Goal: Check status: Check status

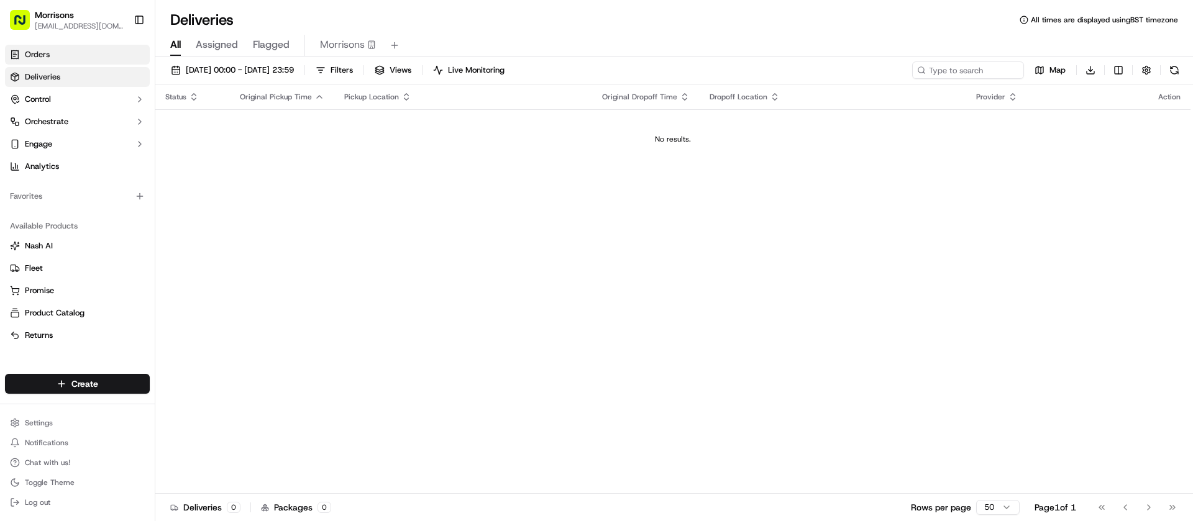
click at [57, 62] on link "Orders" at bounding box center [77, 55] width 145 height 20
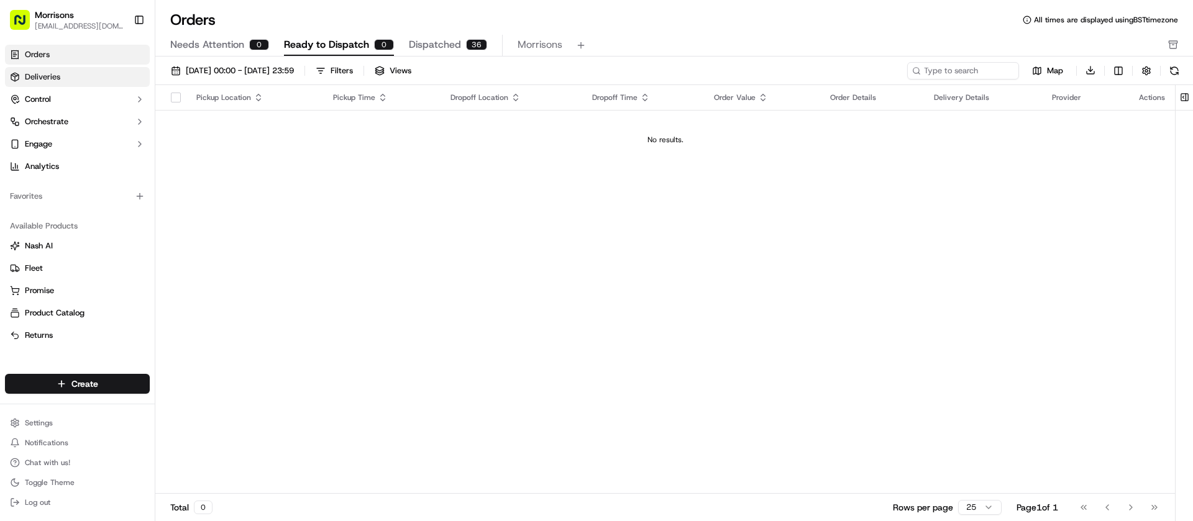
click at [62, 77] on link "Deliveries" at bounding box center [77, 77] width 145 height 20
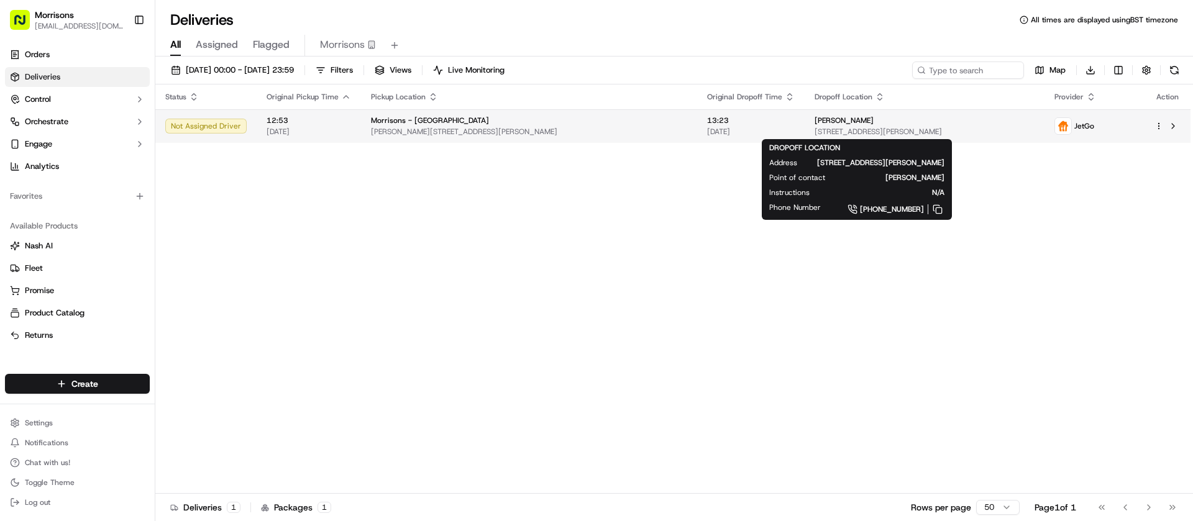
click at [815, 125] on span "[PERSON_NAME]" at bounding box center [844, 121] width 59 height 10
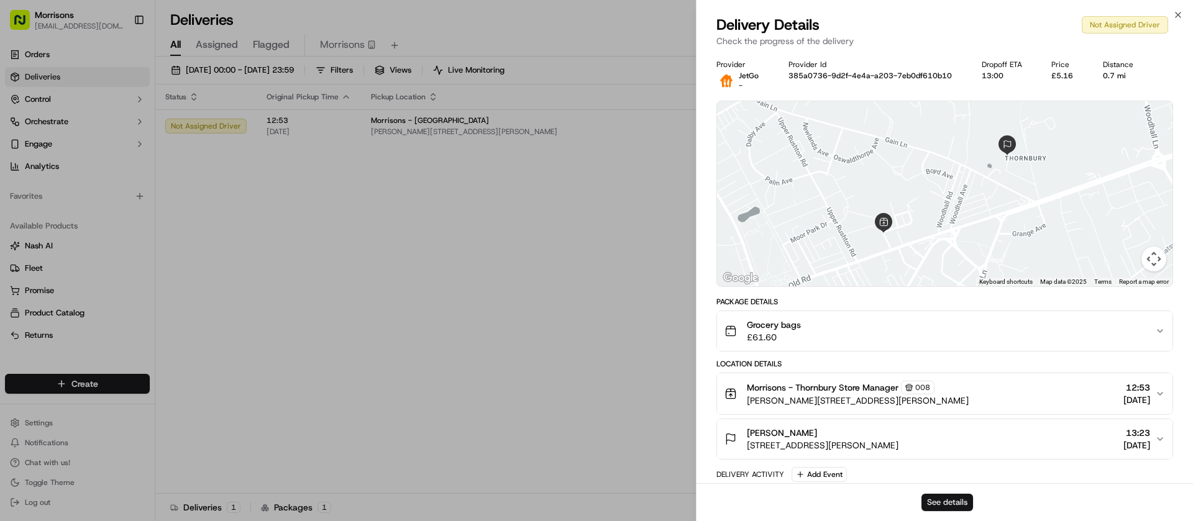
click at [938, 503] on button "See details" at bounding box center [948, 502] width 52 height 17
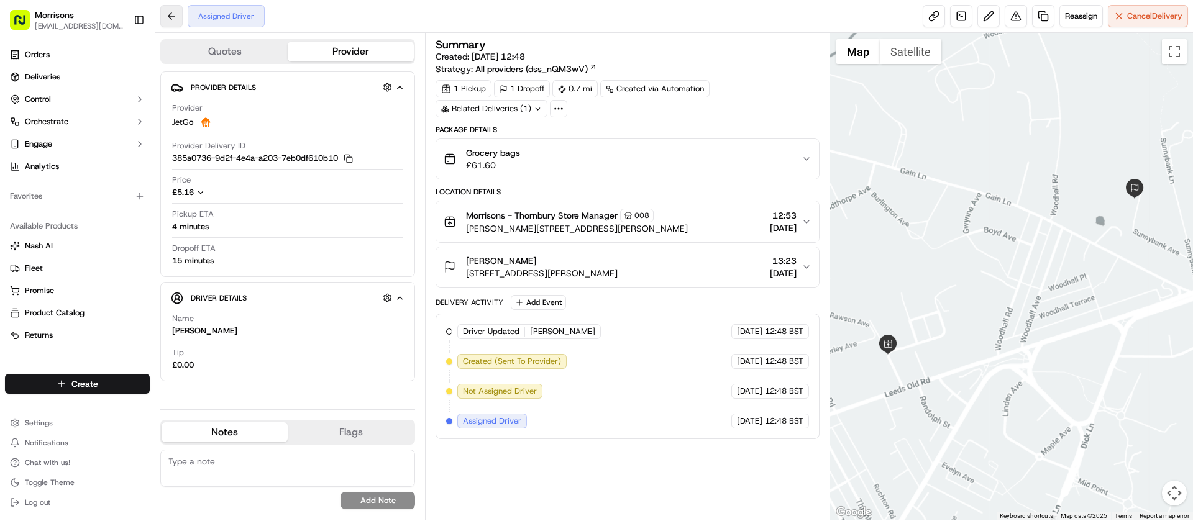
click at [170, 16] on button at bounding box center [171, 16] width 22 height 22
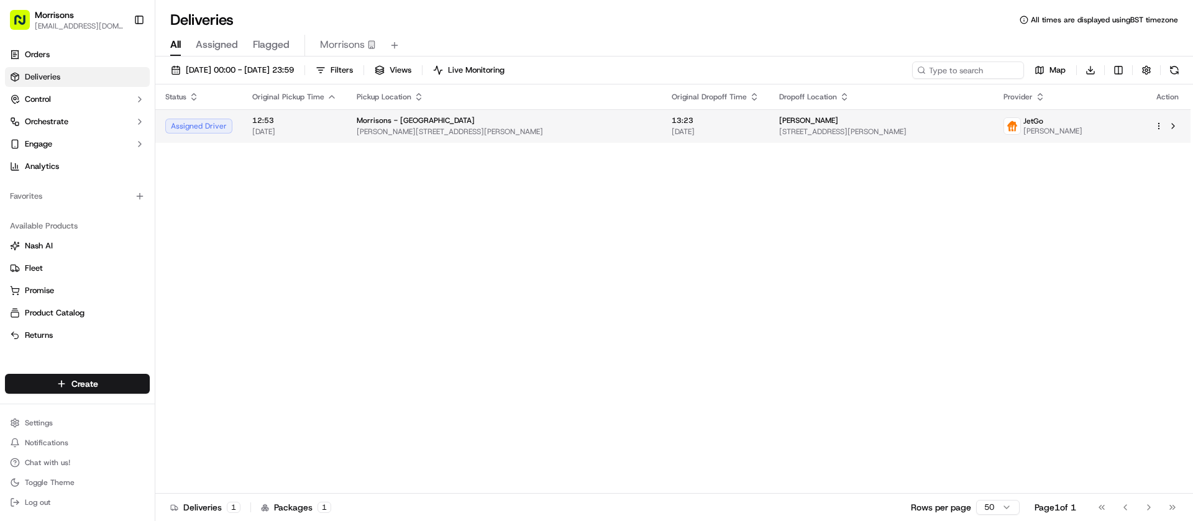
click at [838, 113] on td "Ms Katarzyna Okraszewska 15 Sunnybank Grove, Thornbury, Bradford BD3 7DJ, UK" at bounding box center [881, 126] width 225 height 34
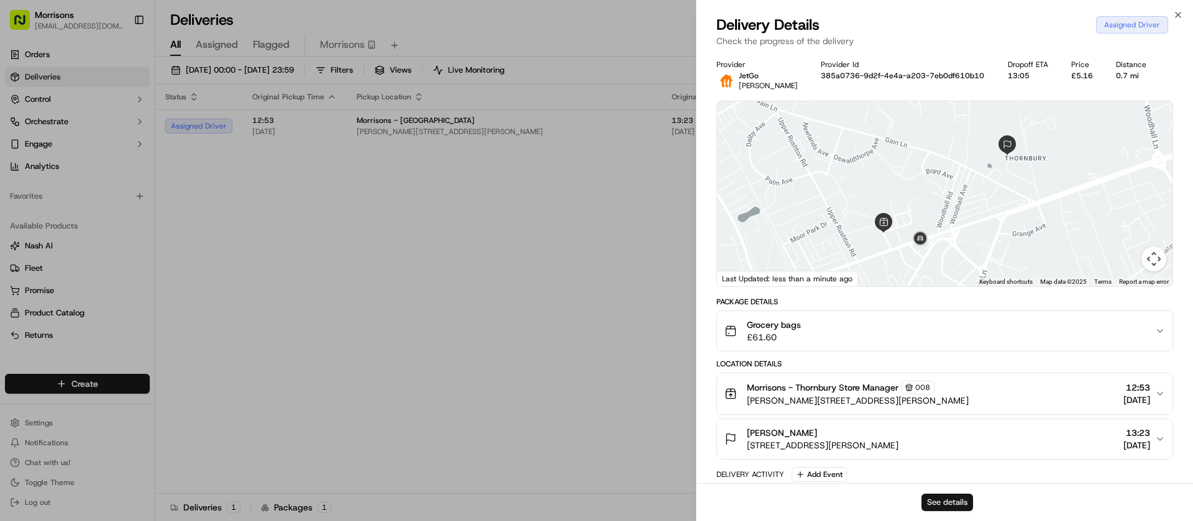
click at [958, 505] on button "See details" at bounding box center [948, 502] width 52 height 17
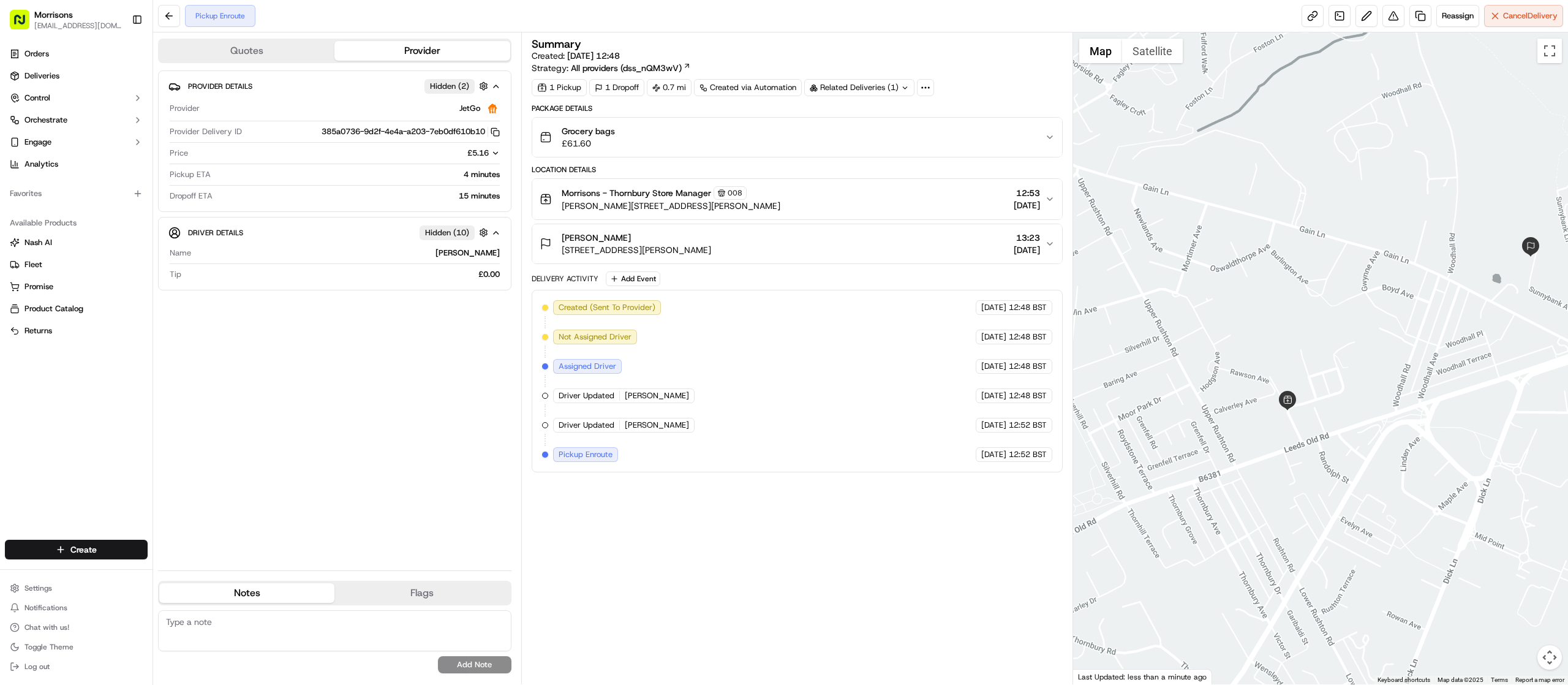
drag, startPoint x: 1284, startPoint y: 417, endPoint x: 1378, endPoint y: 384, distance: 99.6
click at [1176, 384] on div at bounding box center [1321, 358] width 496 height 651
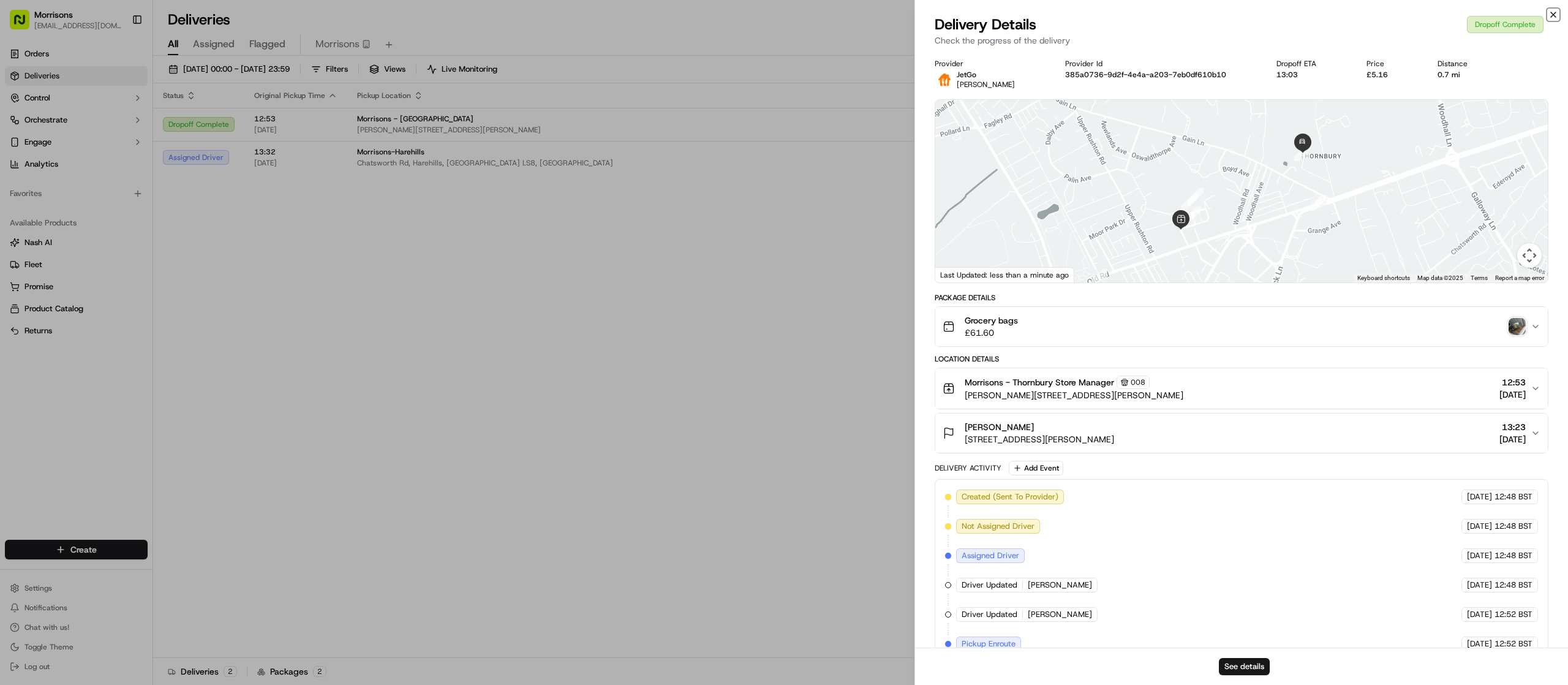
click at [1548, 12] on icon "button" at bounding box center [1553, 15] width 10 height 10
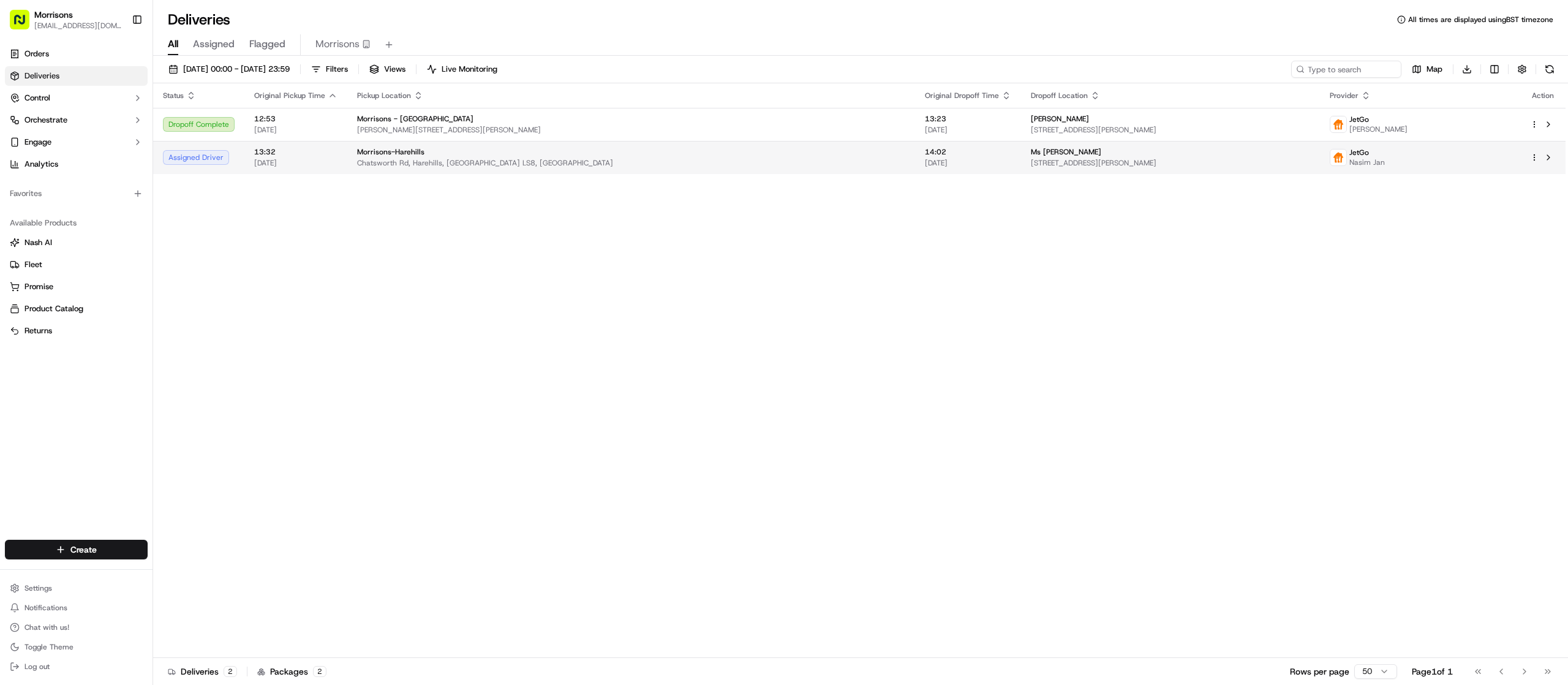
click at [447, 166] on span "Chatsworth Rd, Harehills, England LS8, GB" at bounding box center [631, 163] width 548 height 10
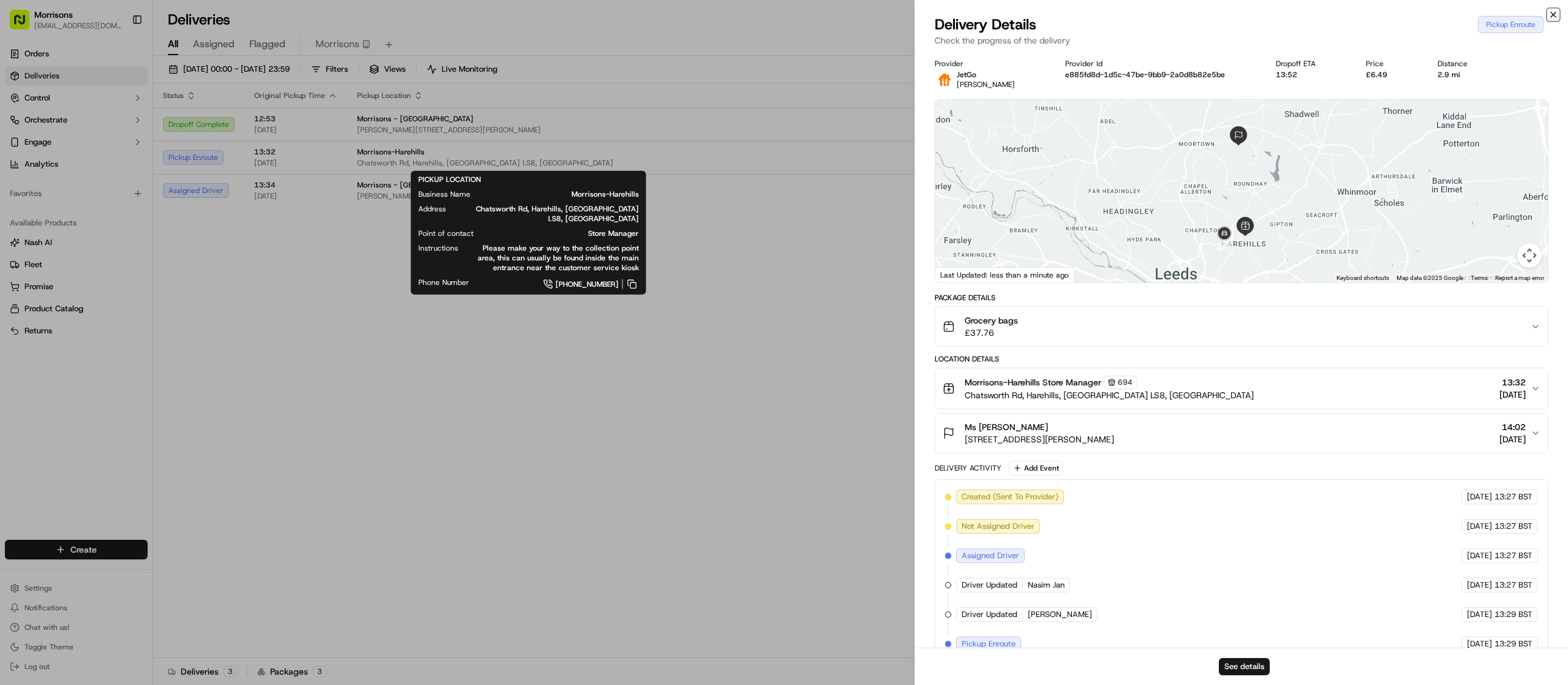
click at [1554, 15] on icon "button" at bounding box center [1553, 14] width 5 height 5
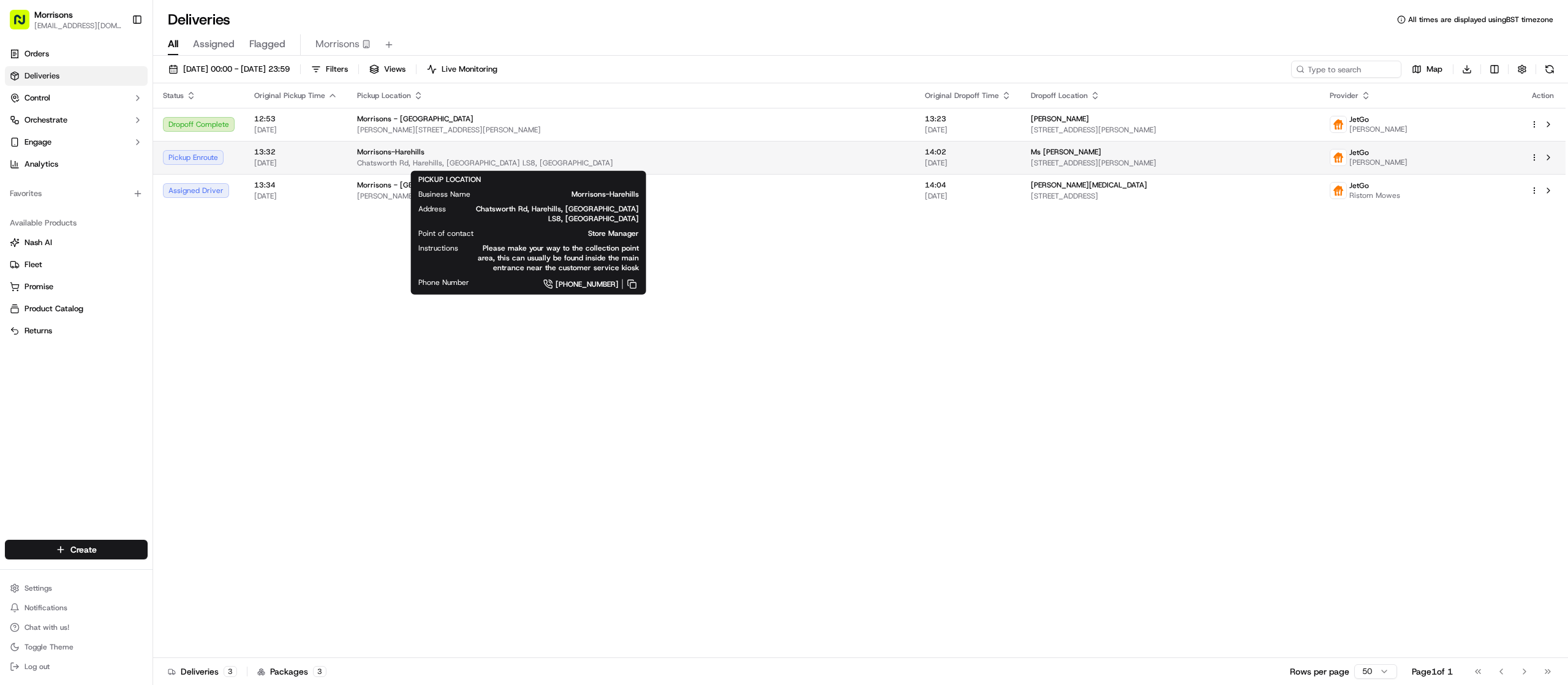
click at [671, 167] on span "Chatsworth Rd, Harehills, England LS8, GB" at bounding box center [631, 163] width 548 height 10
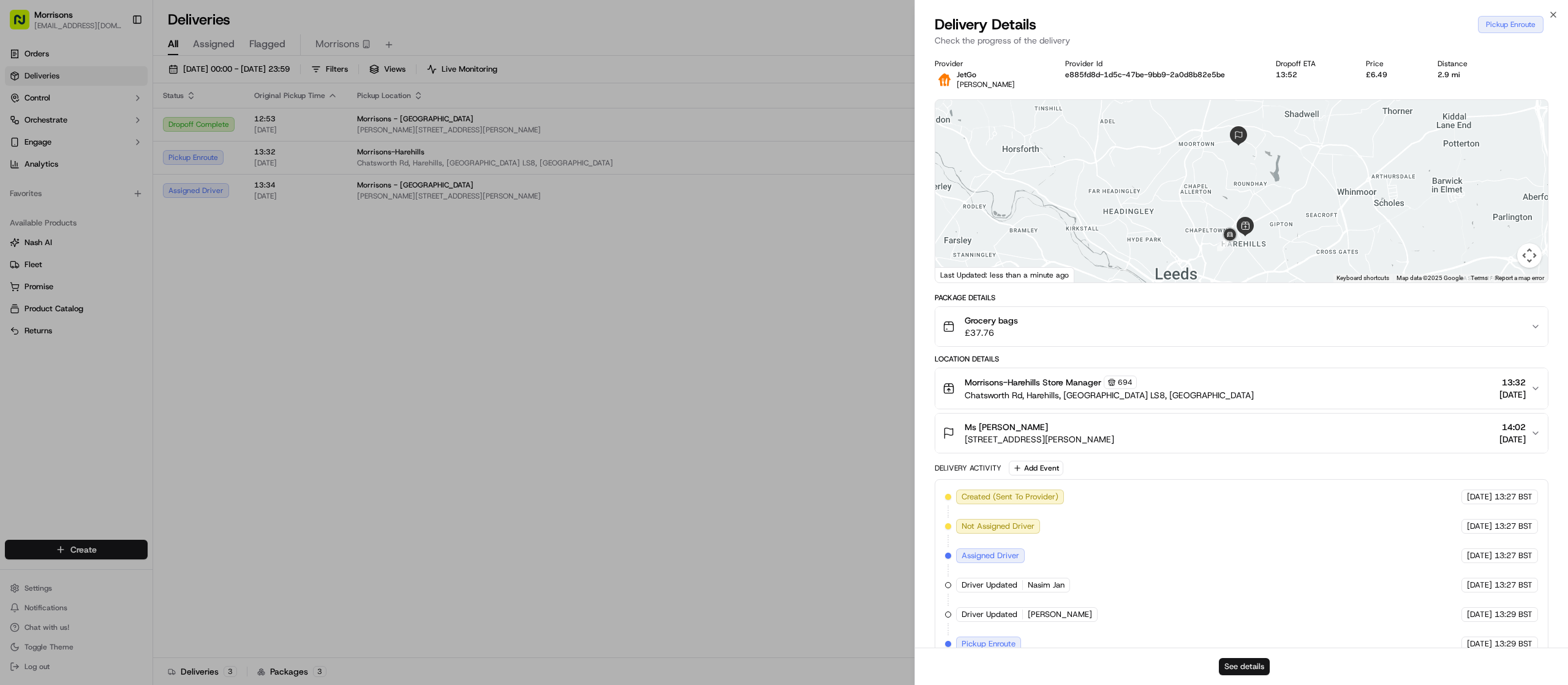
click at [1243, 664] on button "See details" at bounding box center [1245, 665] width 51 height 17
drag, startPoint x: 1553, startPoint y: 22, endPoint x: 1554, endPoint y: 14, distance: 8.1
click at [1554, 14] on div "Close Delivery Details Pickup Enroute Check the progress of the delivery Provid…" at bounding box center [1241, 342] width 653 height 685
click at [1554, 14] on icon "button" at bounding box center [1553, 15] width 10 height 10
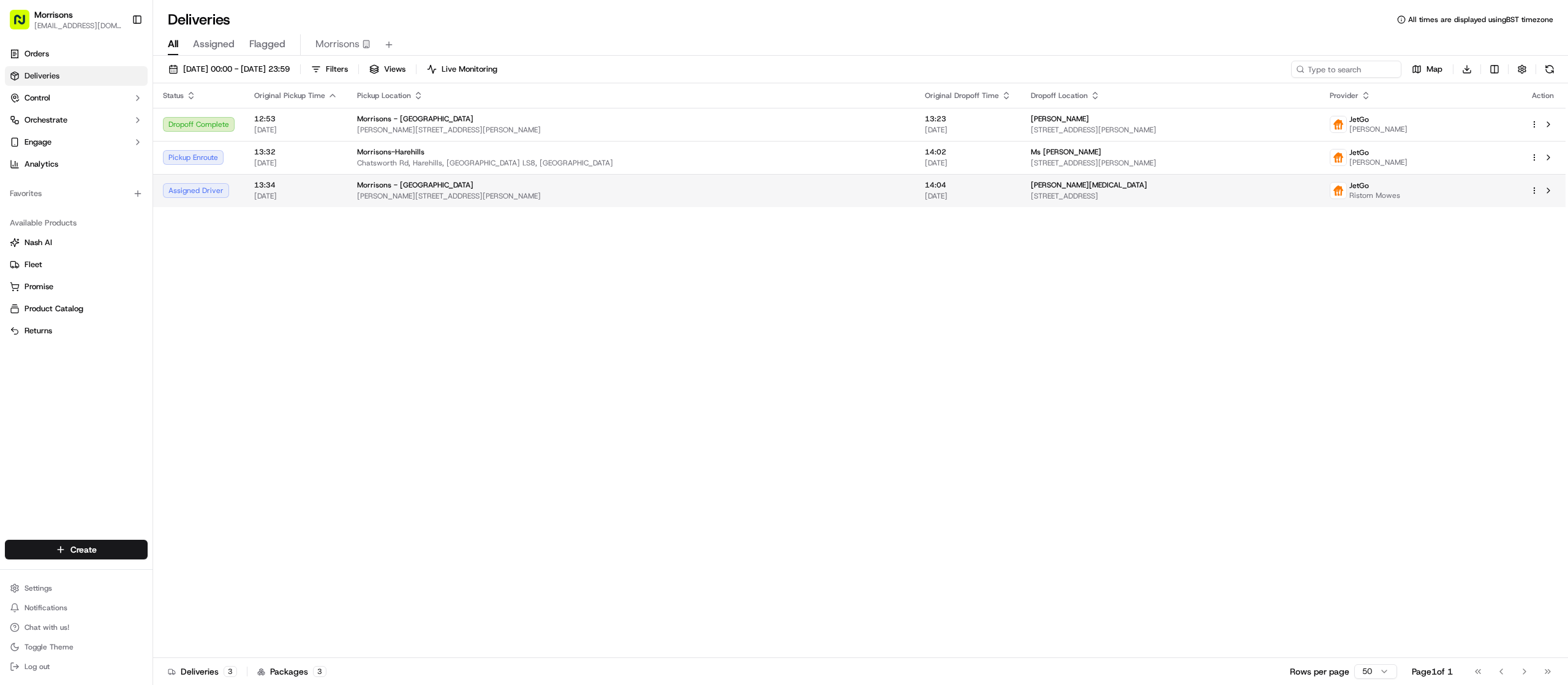
click at [924, 198] on span "[DATE]" at bounding box center [968, 196] width 87 height 10
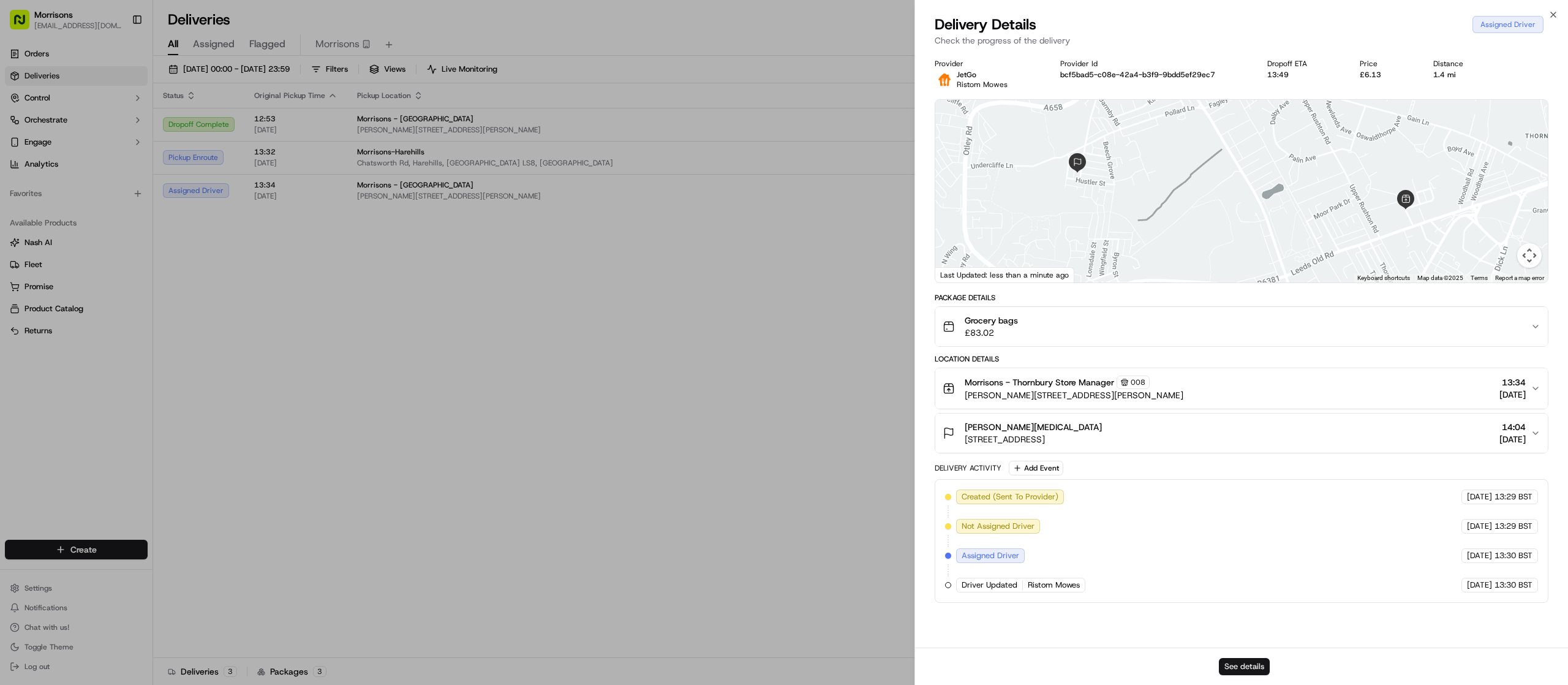
click at [1236, 667] on button "See details" at bounding box center [1245, 665] width 51 height 17
click at [1556, 17] on icon "button" at bounding box center [1553, 15] width 10 height 10
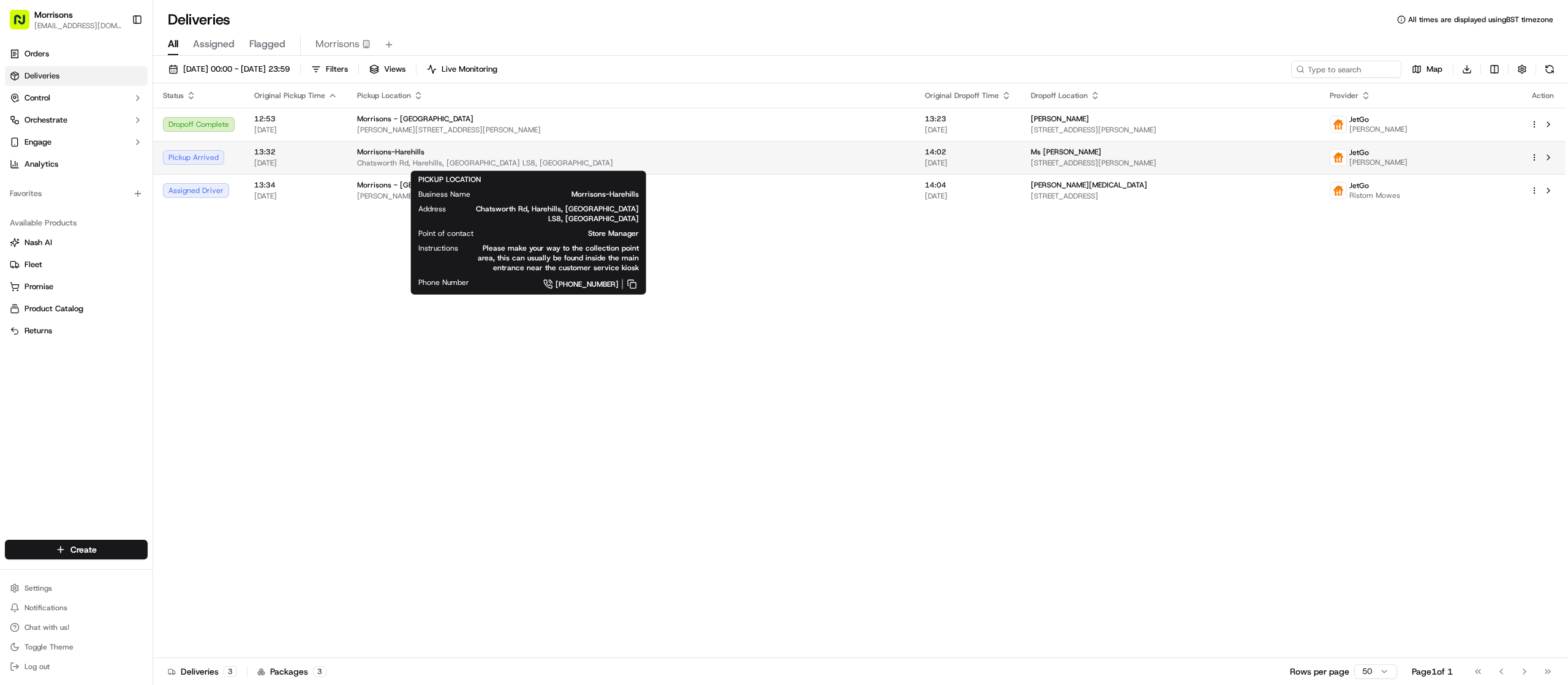
click at [641, 148] on div "Morrisons-Harehills" at bounding box center [631, 152] width 548 height 10
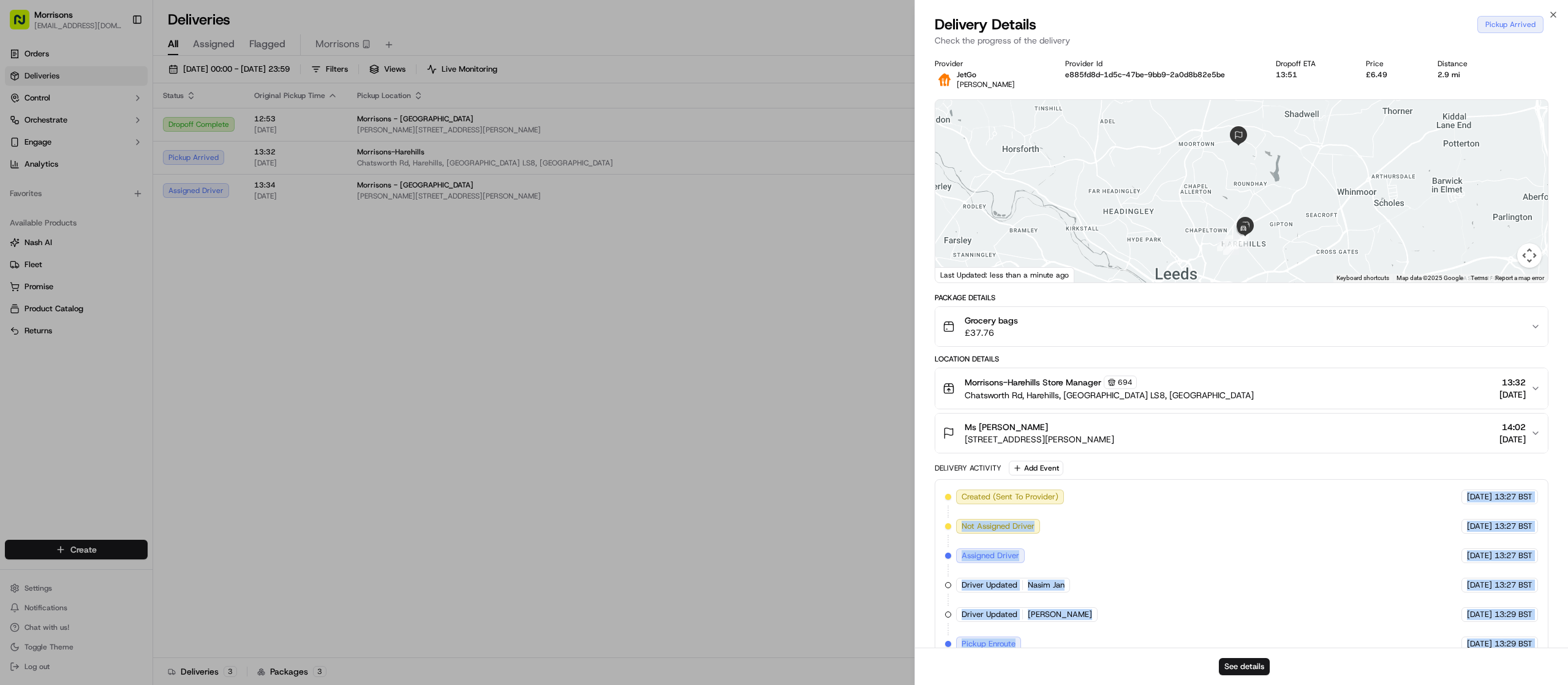
scroll to position [55, 0]
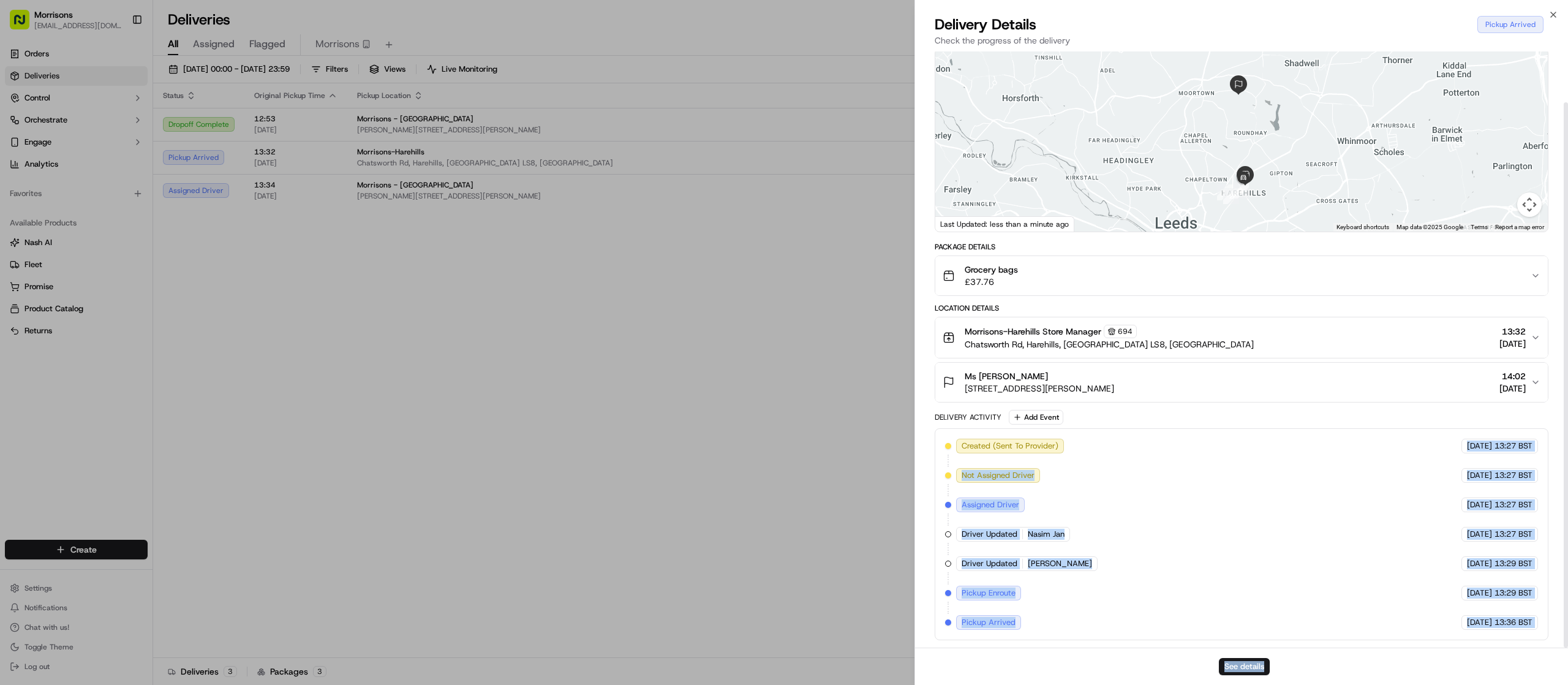
drag, startPoint x: 1260, startPoint y: 490, endPoint x: 1294, endPoint y: 649, distance: 162.6
click at [1294, 649] on div "Delivery Details Pickup Arrived Check the progress of the delivery Provider Jet…" at bounding box center [1242, 350] width 653 height 670
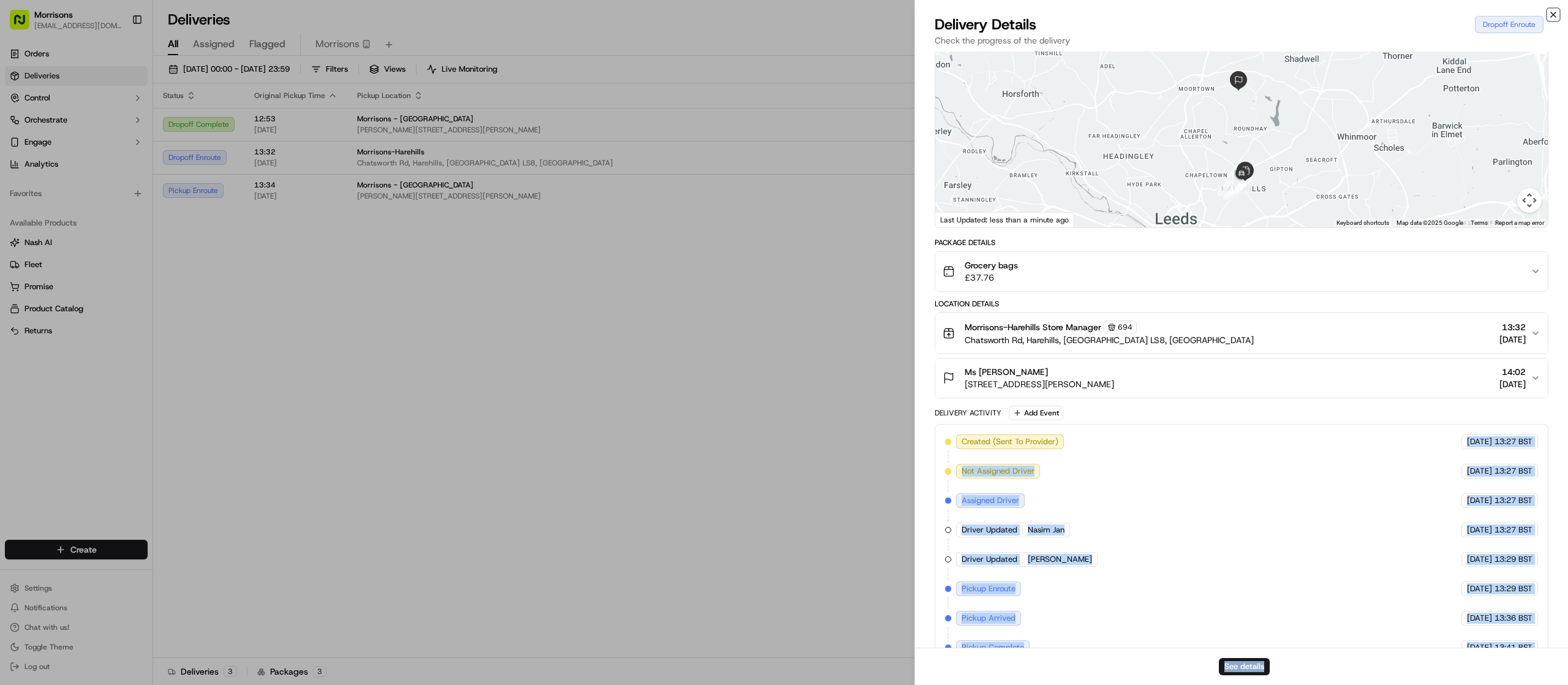
click at [1557, 12] on icon "button" at bounding box center [1553, 15] width 10 height 10
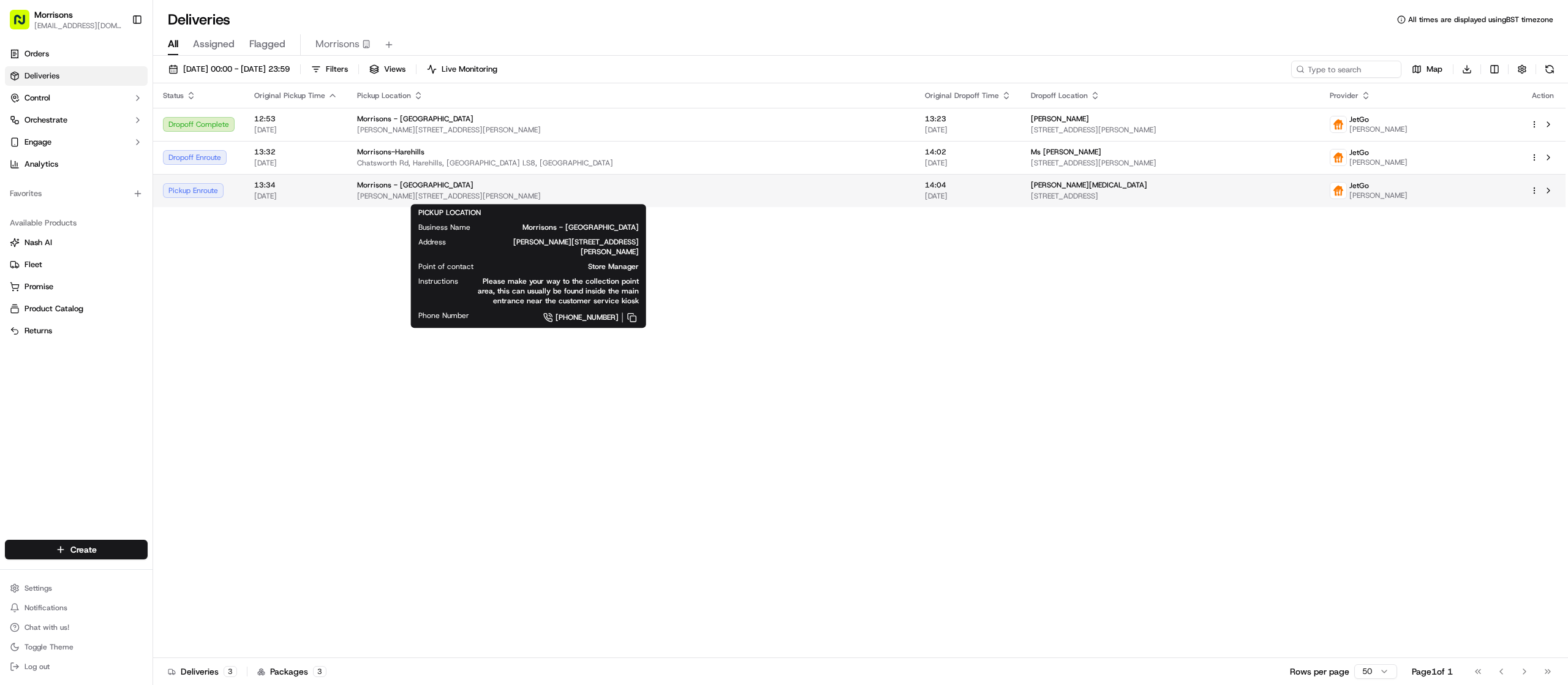
click at [600, 193] on span "Rushton Ave, Bradford, England BD3, GB" at bounding box center [631, 196] width 548 height 10
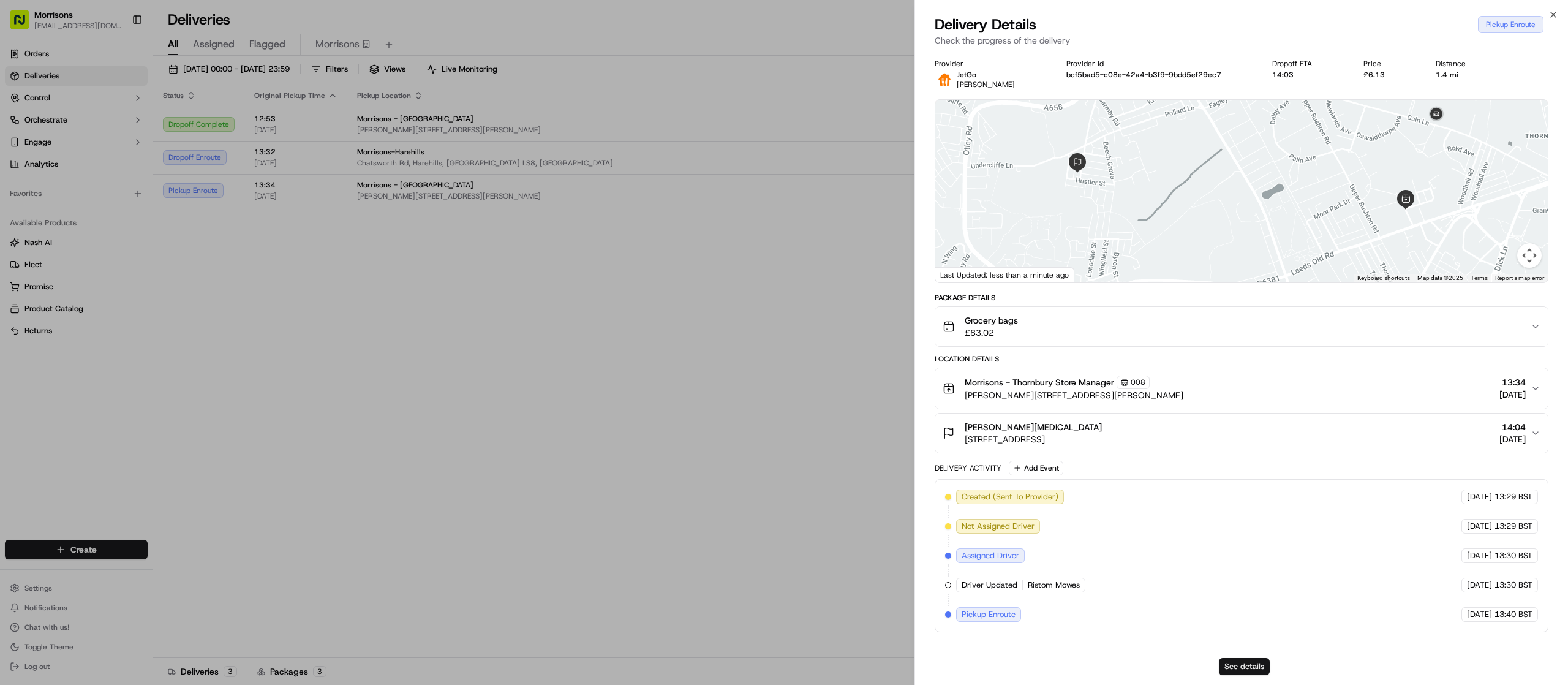
click at [1239, 673] on button "See details" at bounding box center [1245, 665] width 51 height 17
click at [1552, 10] on icon "button" at bounding box center [1553, 15] width 10 height 10
